Goal: Task Accomplishment & Management: Manage account settings

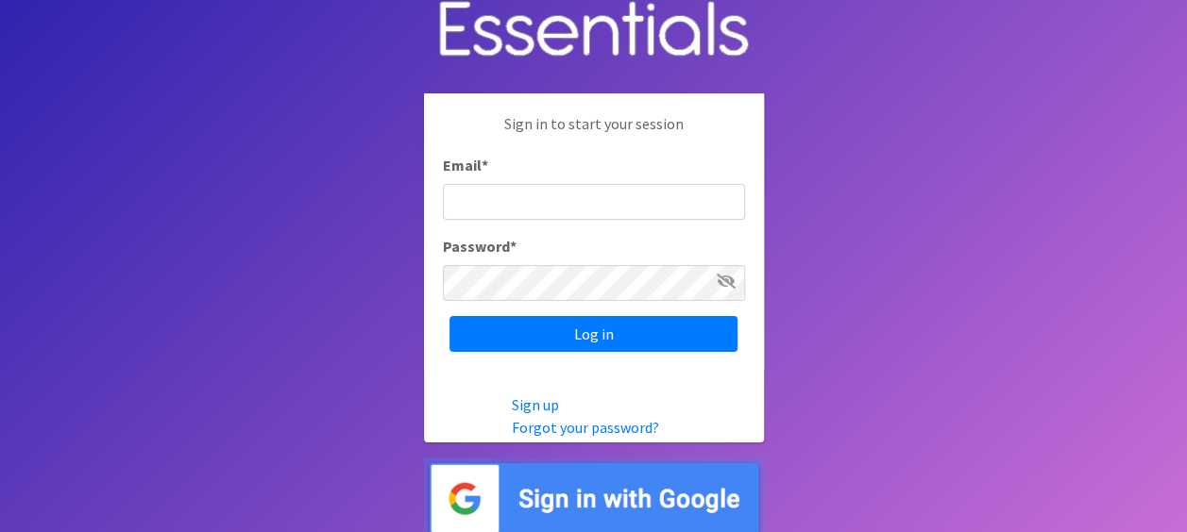
scroll to position [25, 0]
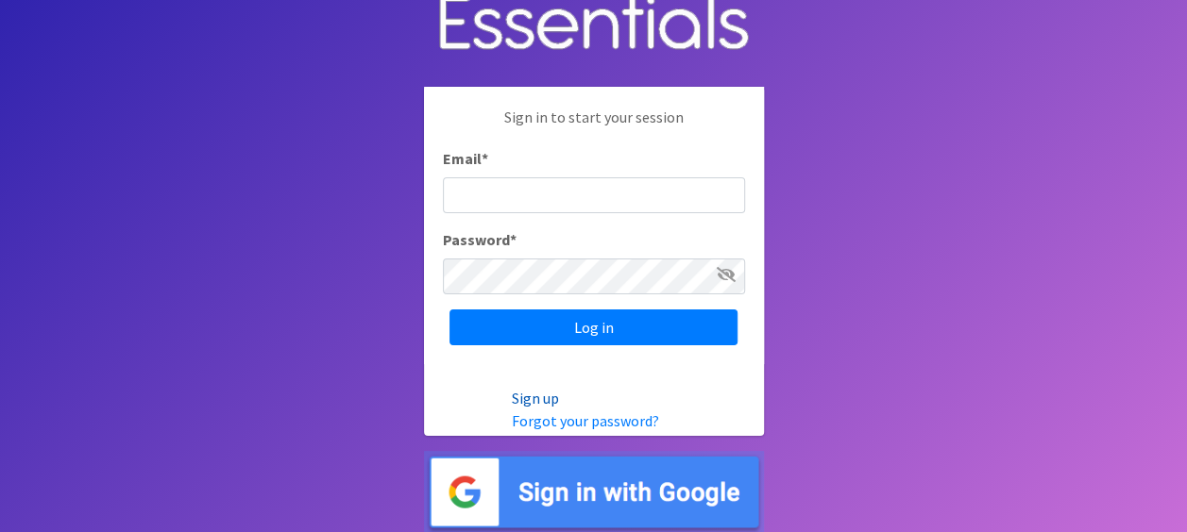
click at [540, 395] on link "Sign up" at bounding box center [535, 398] width 47 height 19
click at [577, 418] on link "Forgot your password?" at bounding box center [585, 421] width 147 height 19
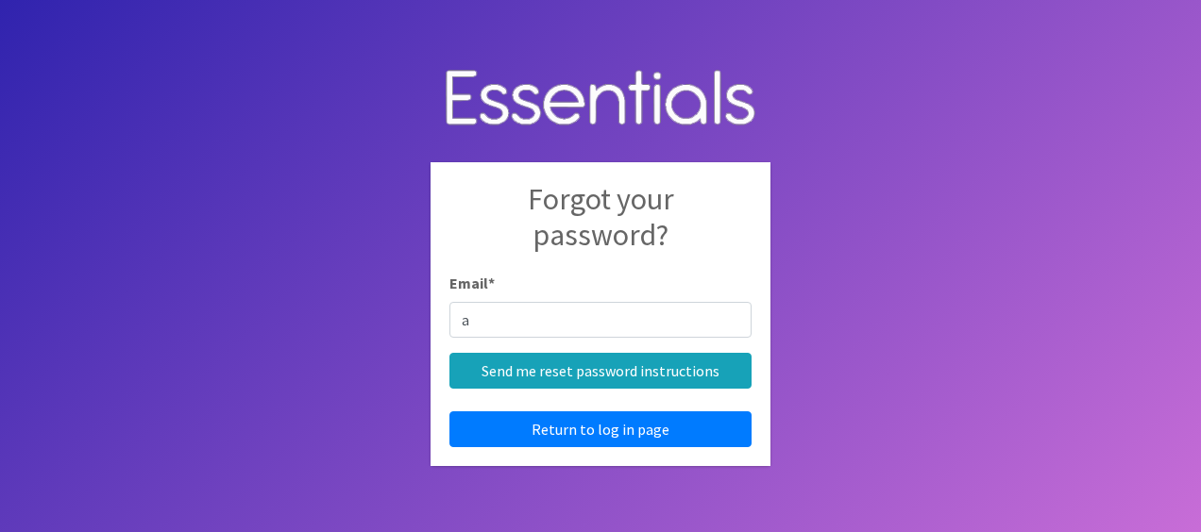
type input "[EMAIL_ADDRESS][DOMAIN_NAME]"
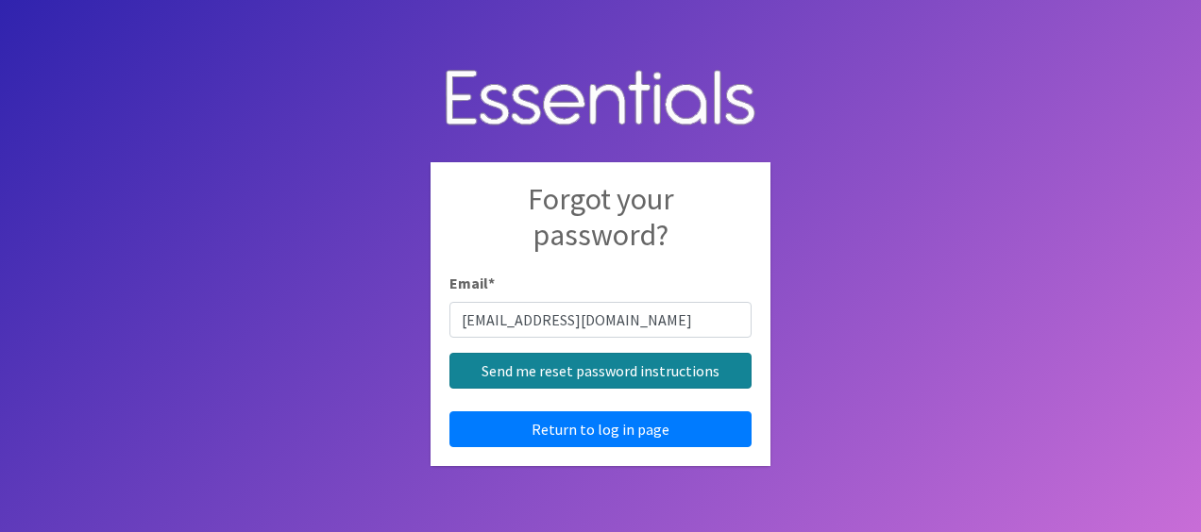
click at [552, 368] on input "Send me reset password instructions" at bounding box center [600, 371] width 302 height 36
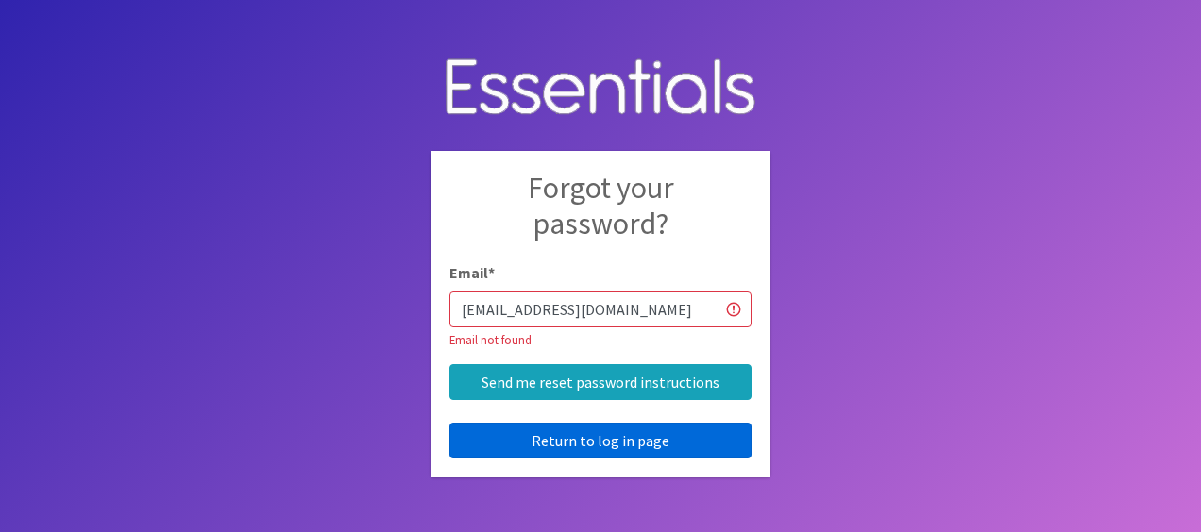
click at [558, 436] on link "Return to log in page" at bounding box center [600, 441] width 302 height 36
